Goal: Information Seeking & Learning: Understand process/instructions

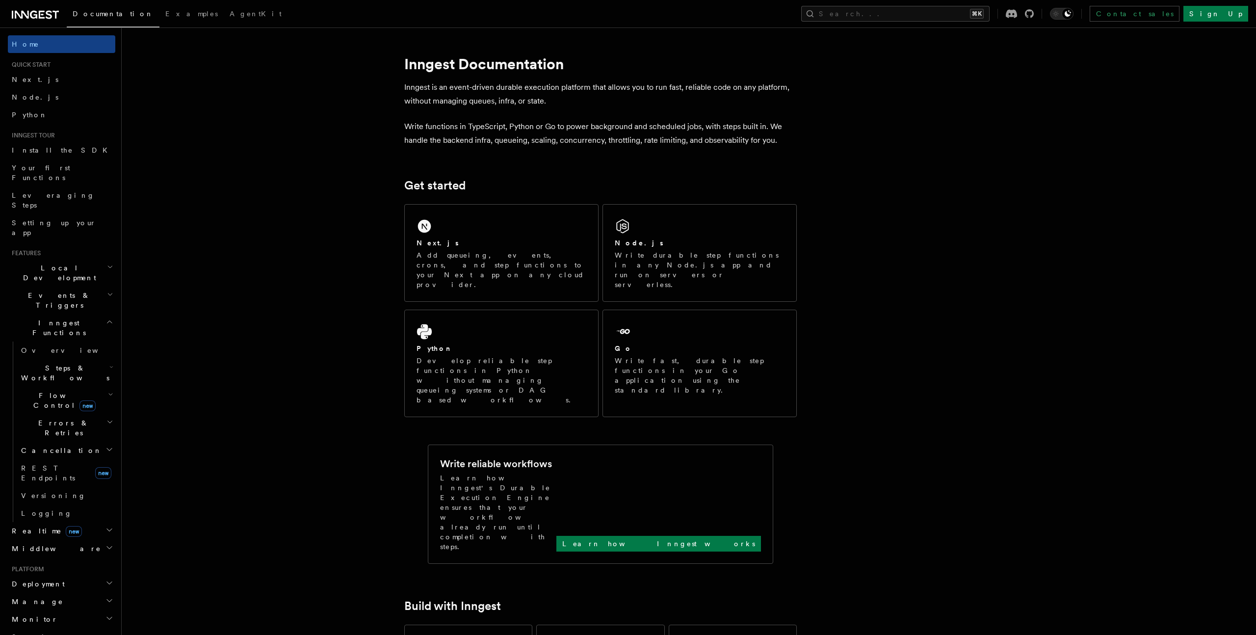
scroll to position [8, 0]
click at [67, 278] on h2 "Events & Triggers" at bounding box center [61, 291] width 107 height 27
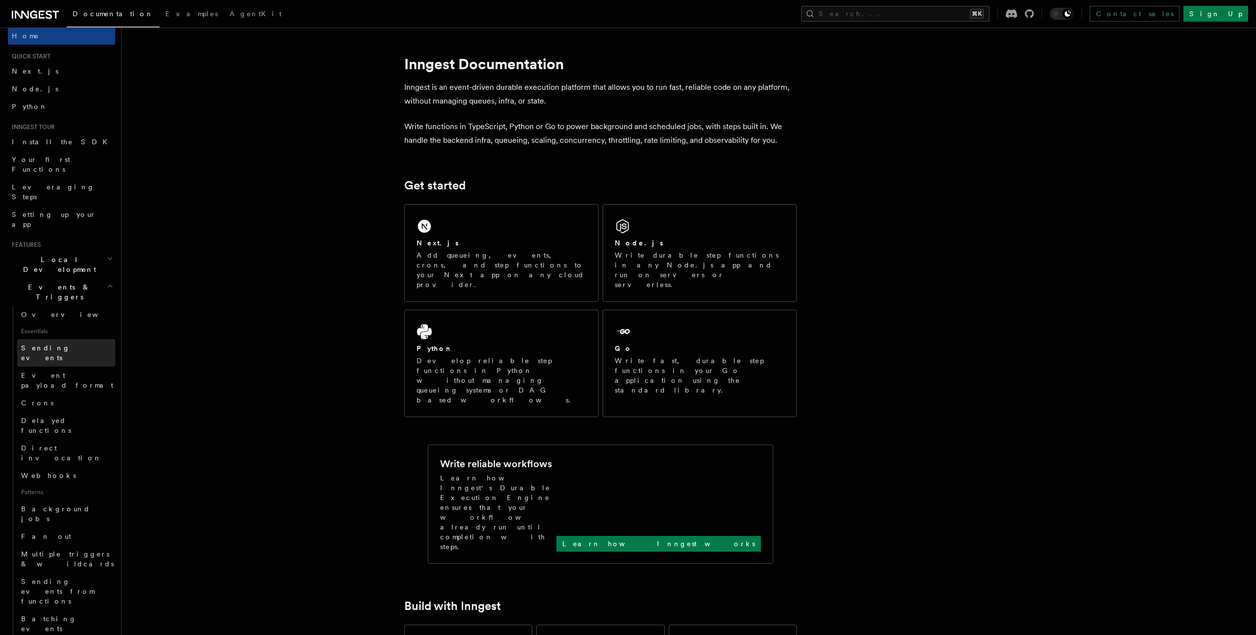
click at [58, 339] on link "Sending events" at bounding box center [66, 352] width 98 height 27
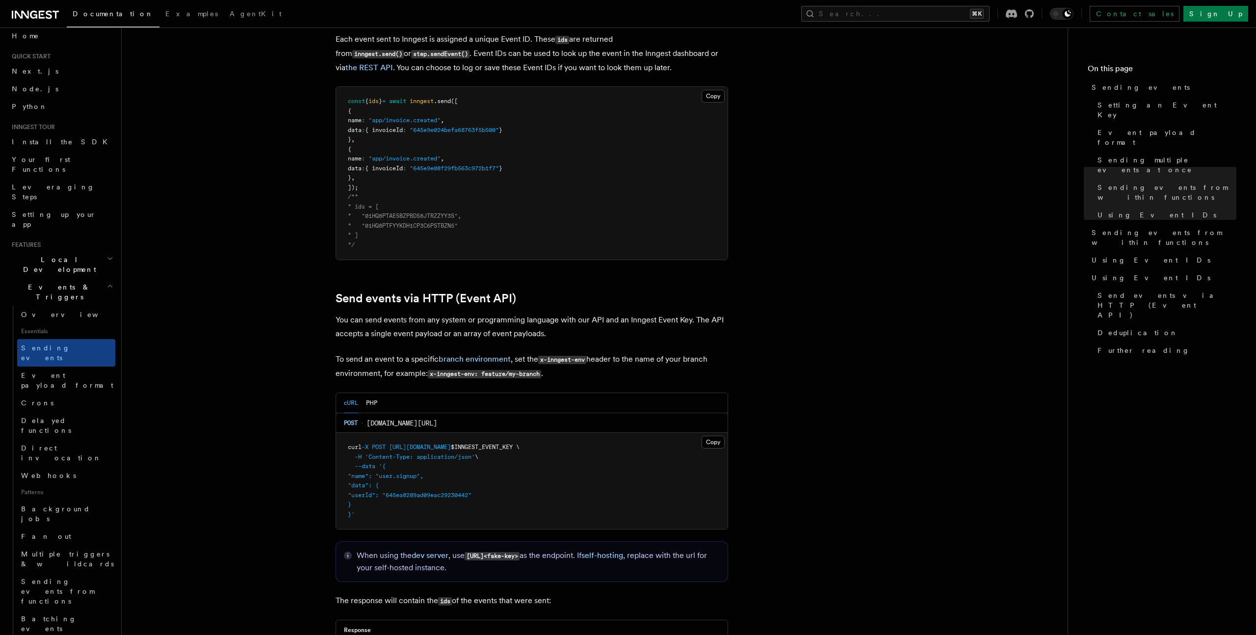
scroll to position [1800, 0]
click at [393, 60] on link "the REST API" at bounding box center [369, 64] width 48 height 9
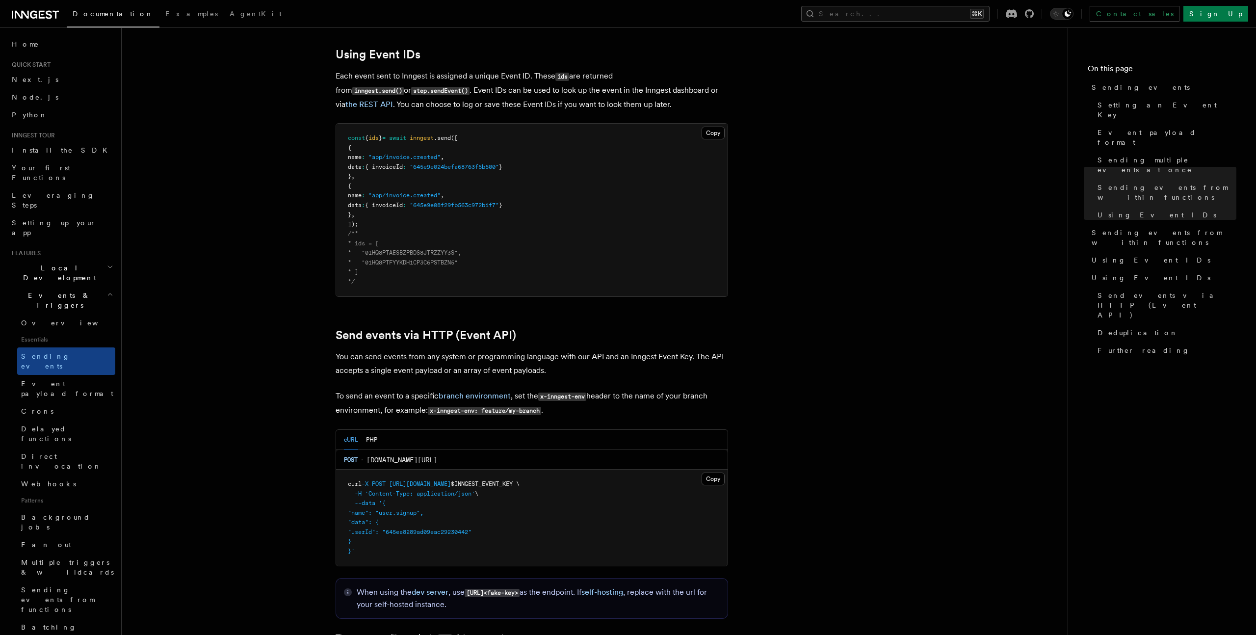
scroll to position [1762, 0]
